Goal: Task Accomplishment & Management: Use online tool/utility

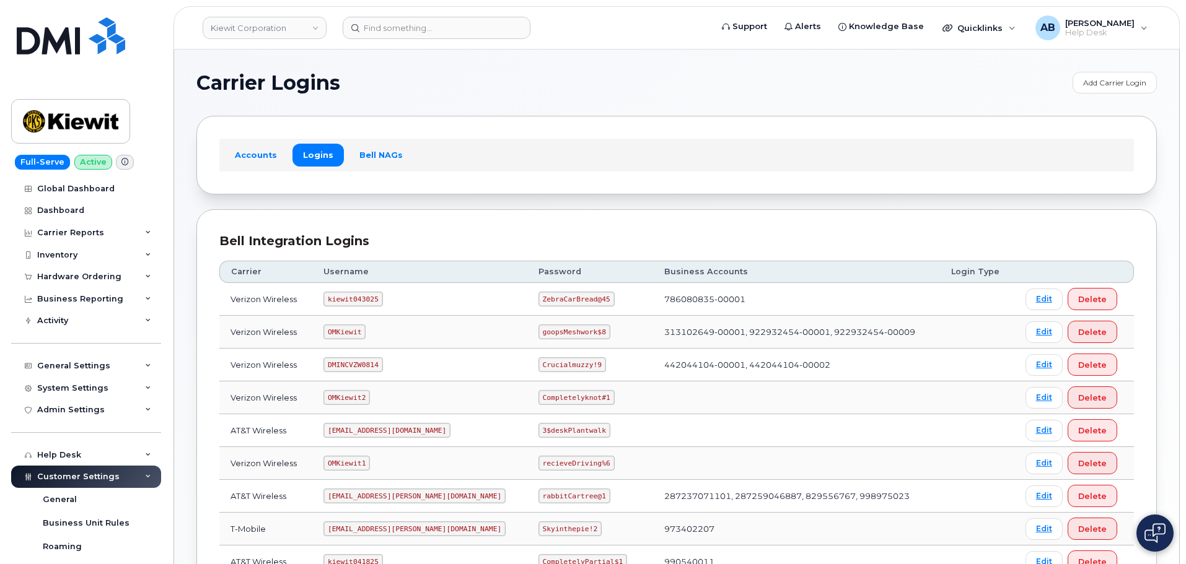
click at [349, 296] on code "kiewit043025" at bounding box center [352, 299] width 59 height 15
copy code "kiewit043025"
click at [539, 293] on code "ZebraCarBread@45" at bounding box center [576, 299] width 76 height 15
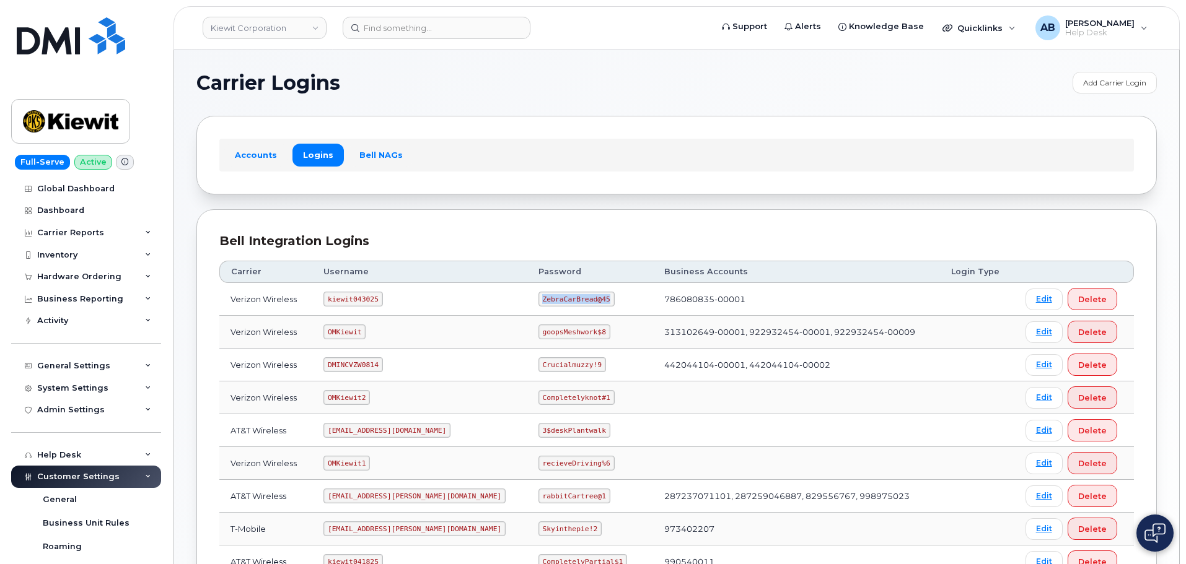
click at [539, 293] on code "ZebraCarBread@45" at bounding box center [576, 299] width 76 height 15
copy code "ZebraCarBread@45"
